Goal: Information Seeking & Learning: Learn about a topic

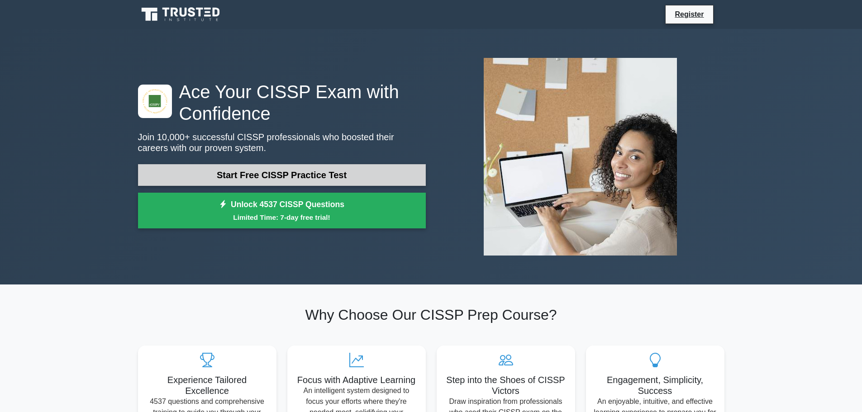
click at [216, 181] on link "Start Free CISSP Practice Test" at bounding box center [282, 175] width 288 height 22
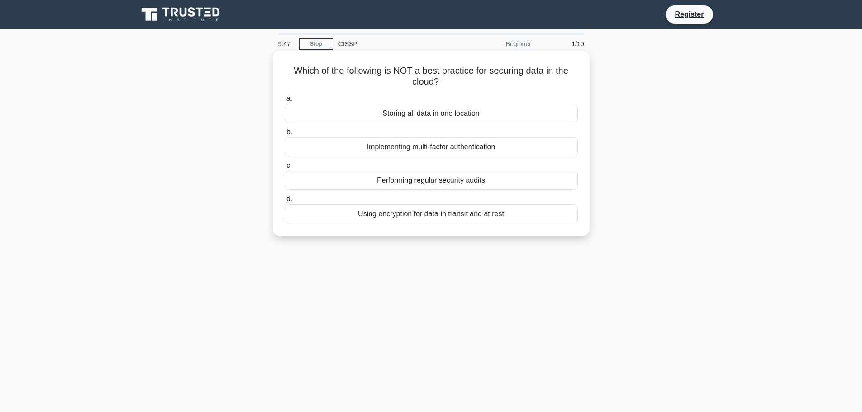
click at [420, 110] on div "Storing all data in one location" at bounding box center [431, 113] width 293 height 19
click at [285, 102] on input "a. Storing all data in one location" at bounding box center [285, 99] width 0 height 6
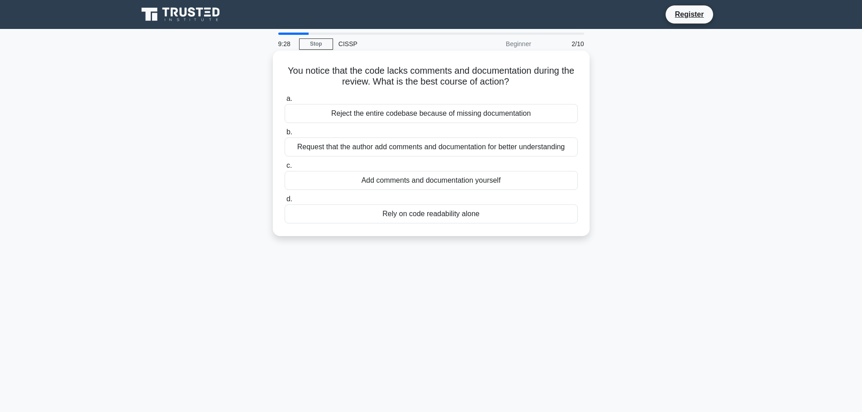
click at [388, 151] on div "Request that the author add comments and documentation for better understanding" at bounding box center [431, 147] width 293 height 19
click at [285, 135] on input "b. Request that the author add comments and documentation for better understand…" at bounding box center [285, 132] width 0 height 6
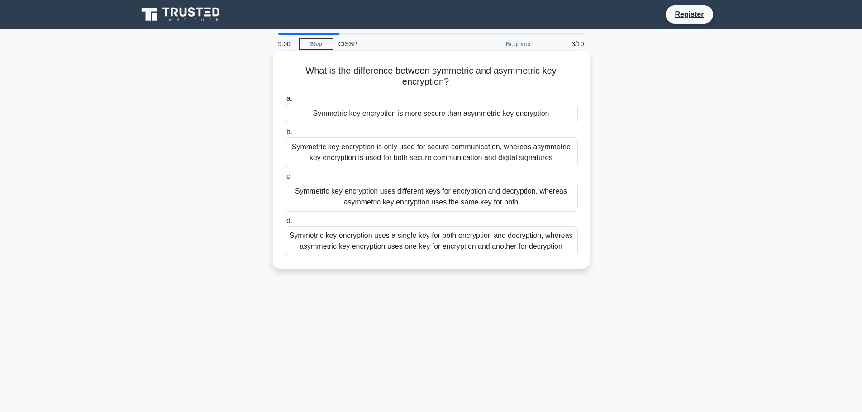
click at [428, 240] on div "Symmetric key encryption uses a single key for both encryption and decryption, …" at bounding box center [431, 241] width 293 height 30
click at [285, 224] on input "d. Symmetric key encryption uses a single key for both encryption and decryptio…" at bounding box center [285, 221] width 0 height 6
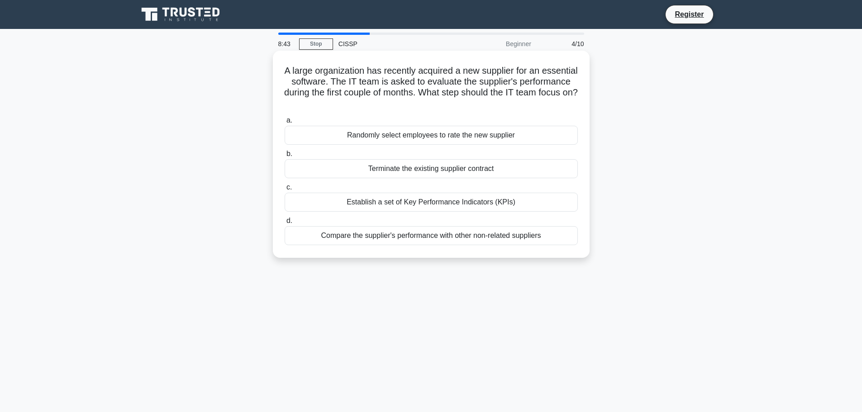
click at [385, 205] on div "Establish a set of Key Performance Indicators (KPIs)" at bounding box center [431, 202] width 293 height 19
click at [285, 190] on input "c. Establish a set of Key Performance Indicators (KPIs)" at bounding box center [285, 188] width 0 height 6
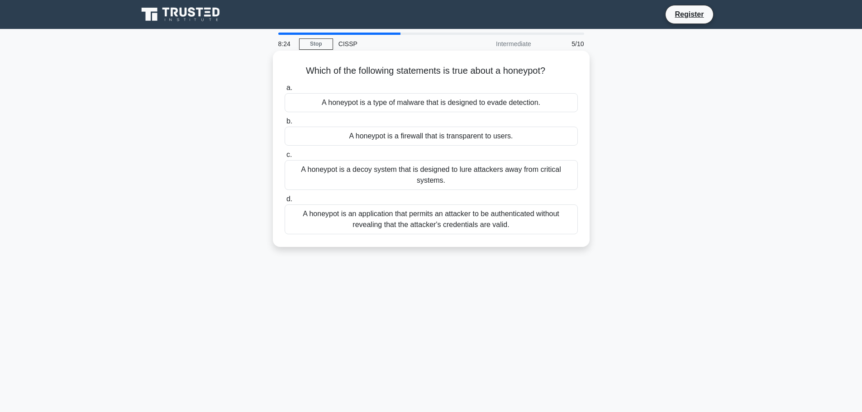
click at [400, 180] on div "A honeypot is a decoy system that is designed to lure attackers away from criti…" at bounding box center [431, 175] width 293 height 30
click at [285, 158] on input "c. A honeypot is a decoy system that is designed to lure attackers away from cr…" at bounding box center [285, 155] width 0 height 6
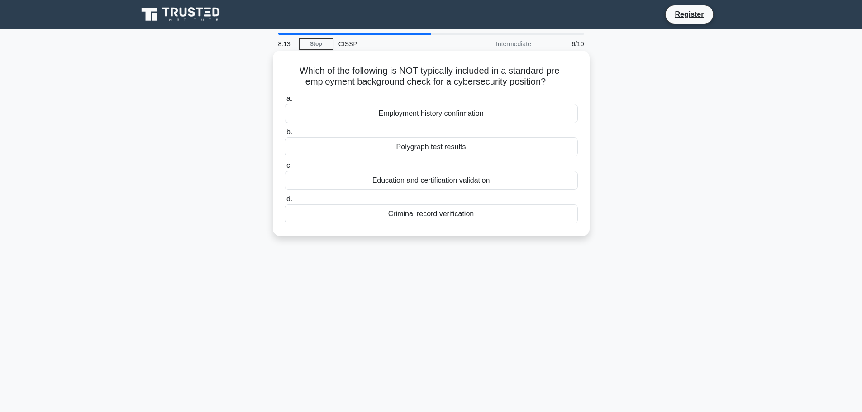
click at [414, 147] on div "Polygraph test results" at bounding box center [431, 147] width 293 height 19
click at [285, 135] on input "b. Polygraph test results" at bounding box center [285, 132] width 0 height 6
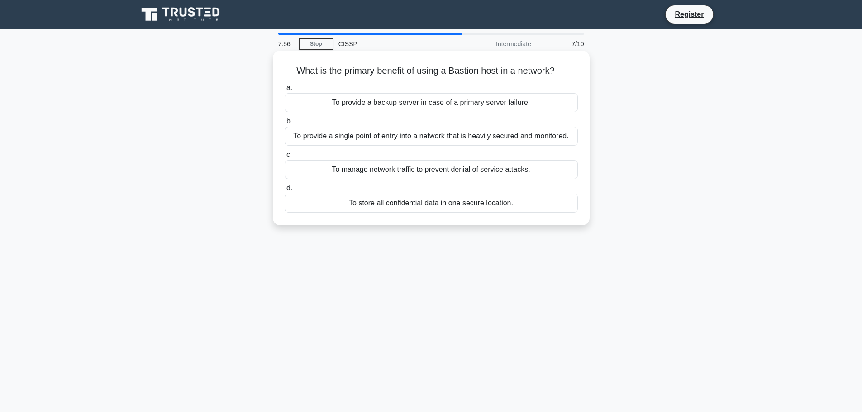
click at [397, 171] on div "To manage network traffic to prevent denial of service attacks." at bounding box center [431, 169] width 293 height 19
click at [285, 158] on input "c. To manage network traffic to prevent denial of service attacks." at bounding box center [285, 155] width 0 height 6
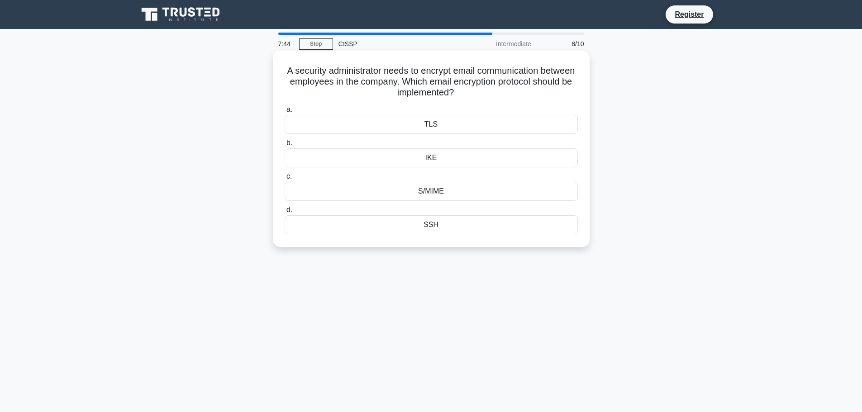
click at [436, 124] on div "TLS" at bounding box center [431, 124] width 293 height 19
click at [285, 113] on input "a. TLS" at bounding box center [285, 110] width 0 height 6
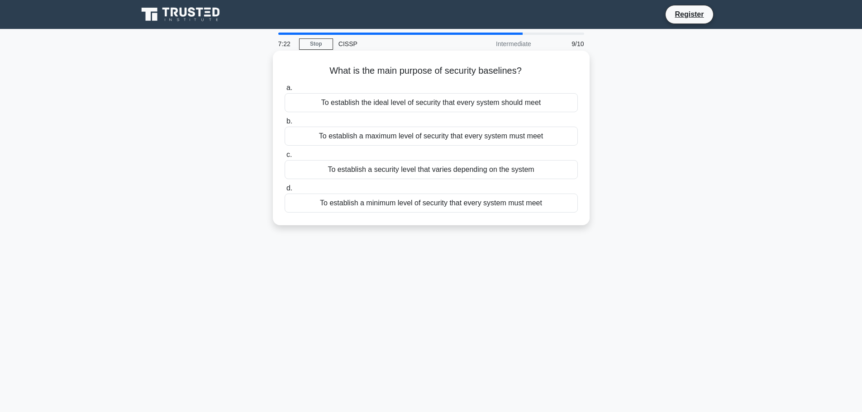
click at [462, 205] on div "To establish a minimum level of security that every system must meet" at bounding box center [431, 203] width 293 height 19
click at [285, 191] on input "d. To establish a minimum level of security that every system must meet" at bounding box center [285, 189] width 0 height 6
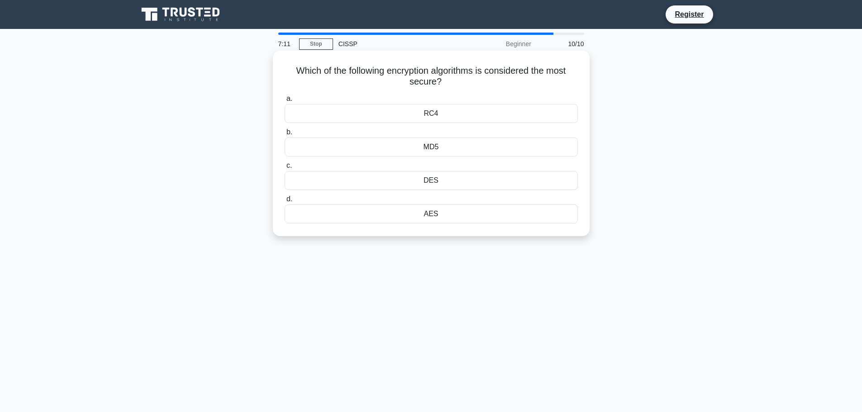
click at [428, 216] on div "AES" at bounding box center [431, 214] width 293 height 19
click at [285, 202] on input "d. AES" at bounding box center [285, 199] width 0 height 6
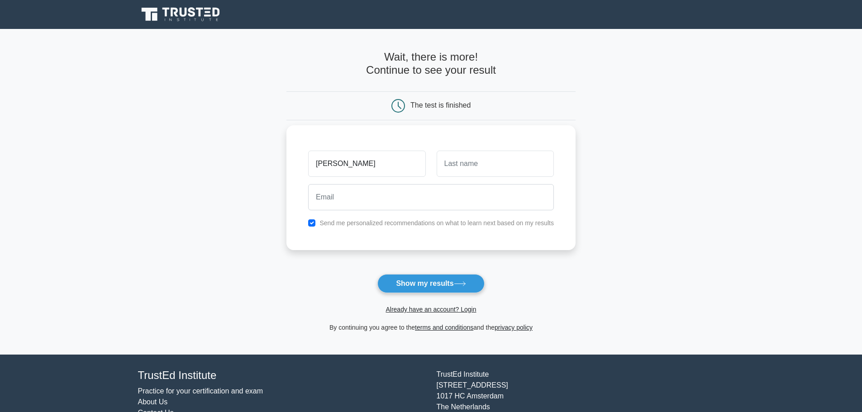
type input "[PERSON_NAME]"
type input "Dziura"
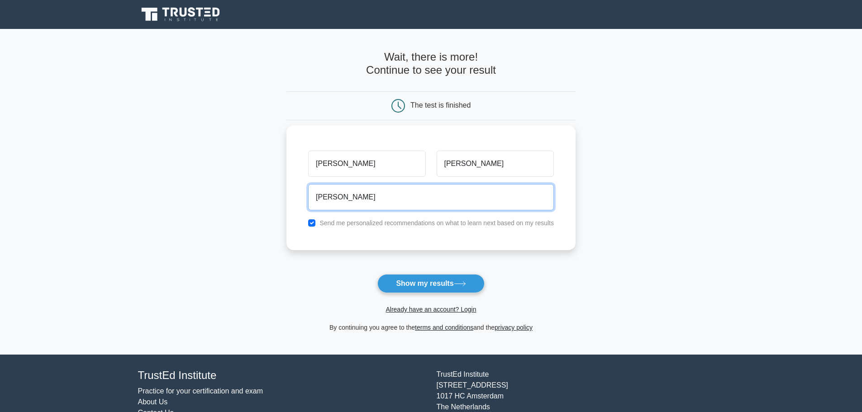
type input "sheila.dziura@umb.com"
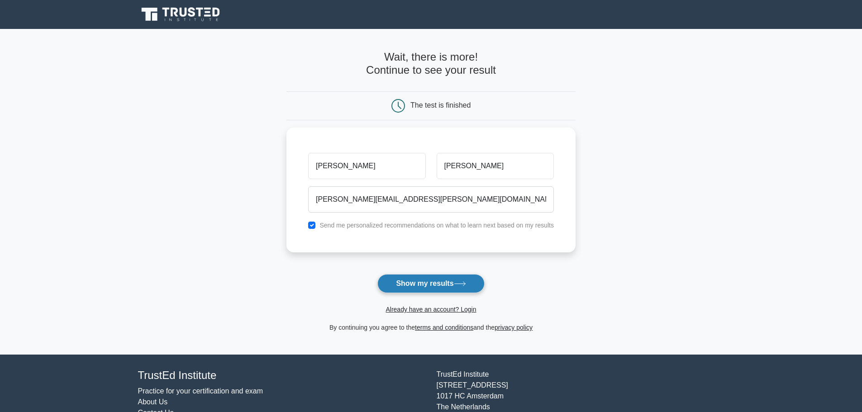
click at [403, 289] on button "Show my results" at bounding box center [430, 283] width 107 height 19
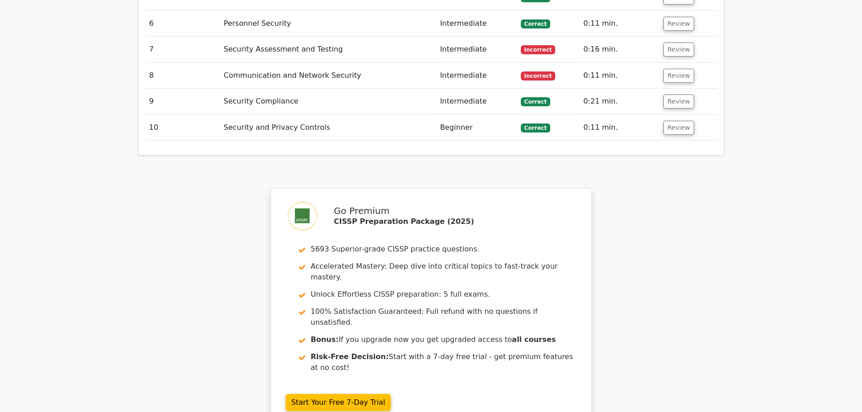
scroll to position [1311, 0]
